Goal: Task Accomplishment & Management: Use online tool/utility

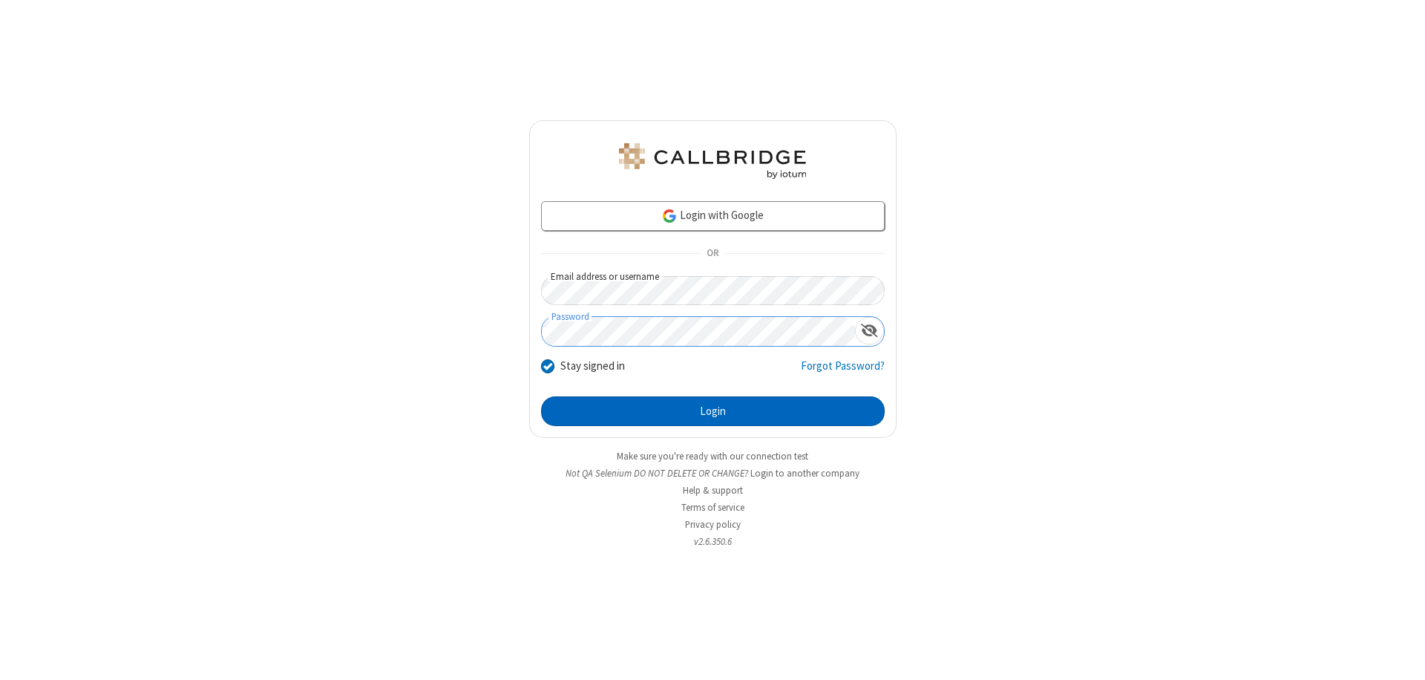
click at [712, 411] on button "Login" at bounding box center [713, 411] width 344 height 30
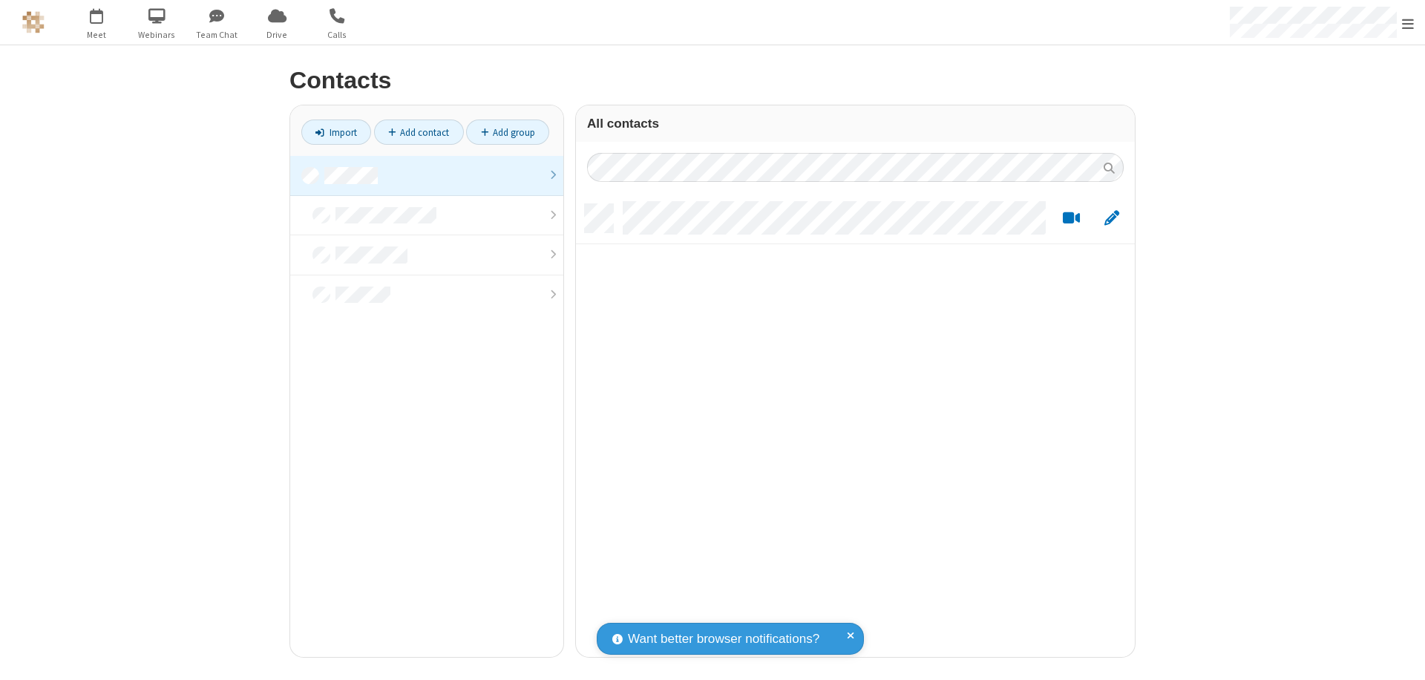
click at [427, 175] on link at bounding box center [426, 176] width 273 height 40
click at [336, 132] on link "Import" at bounding box center [336, 131] width 70 height 25
